Goal: Find specific page/section

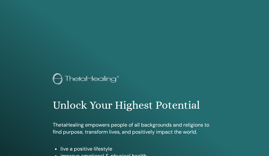
scroll to position [371, 0]
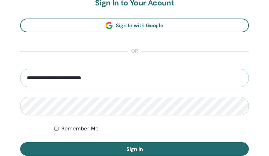
type input "**********"
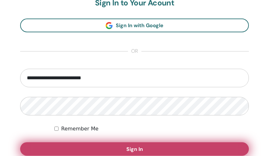
click at [149, 145] on button "Sign In" at bounding box center [134, 148] width 229 height 13
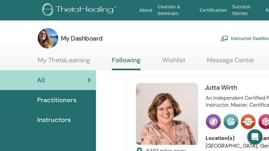
click at [256, 38] on link "Instructor Dashboard" at bounding box center [248, 38] width 55 height 14
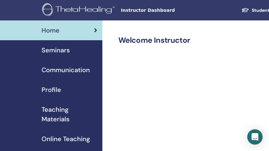
click at [55, 49] on span "Seminars" at bounding box center [56, 50] width 28 height 10
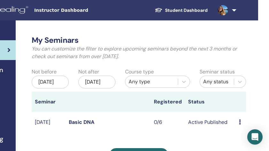
scroll to position [0, 92]
